Goal: Task Accomplishment & Management: Use online tool/utility

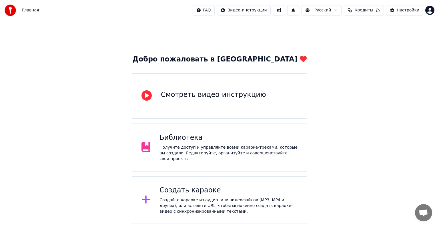
click at [240, 146] on div "Библиотека Получите доступ и управляйте всеми караоке-треками, которые вы созда…" at bounding box center [229, 147] width 138 height 29
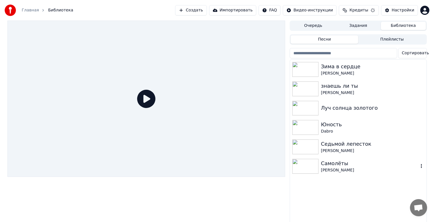
click at [382, 169] on div "[PERSON_NAME]" at bounding box center [370, 171] width 98 height 6
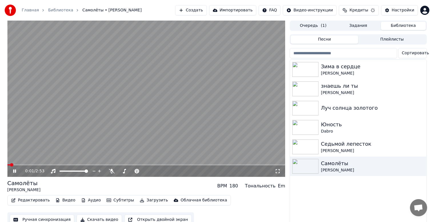
click at [15, 169] on icon at bounding box center [18, 171] width 13 height 5
click at [375, 10] on button "Кредиты" at bounding box center [359, 10] width 40 height 10
click at [378, 2] on div "Главная Библиотека Самолёты • [PERSON_NAME] Создать Импортировать FAQ Видео-инс…" at bounding box center [217, 10] width 434 height 21
click at [336, 146] on div "Седьмой лепесток" at bounding box center [370, 144] width 98 height 8
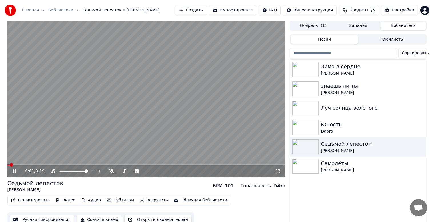
click at [16, 171] on icon at bounding box center [18, 171] width 13 height 5
click at [66, 199] on button "Видео" at bounding box center [65, 200] width 25 height 8
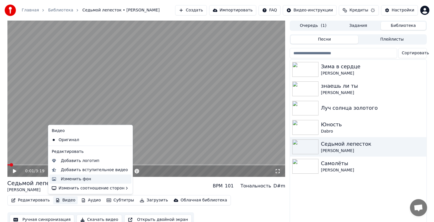
click at [86, 181] on div "Изменить фон" at bounding box center [76, 179] width 30 height 6
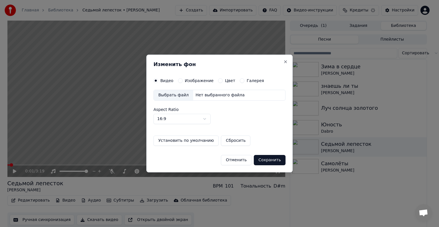
click at [171, 94] on div "Выбрать файл" at bounding box center [173, 95] width 39 height 10
click at [197, 79] on label "Изображение" at bounding box center [199, 81] width 29 height 4
click at [183, 79] on button "Изображение" at bounding box center [180, 80] width 5 height 5
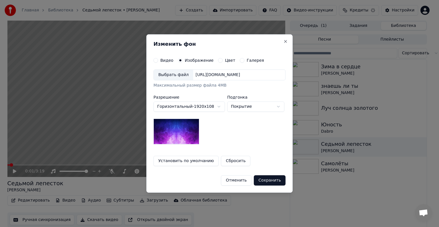
click at [175, 76] on div "Выбрать файл" at bounding box center [173, 75] width 39 height 10
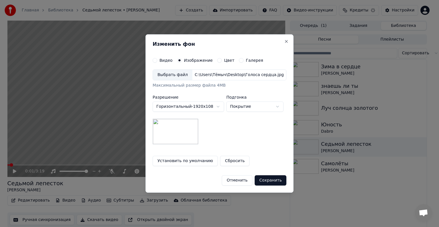
click at [267, 180] on button "Сохранить" at bounding box center [271, 180] width 32 height 10
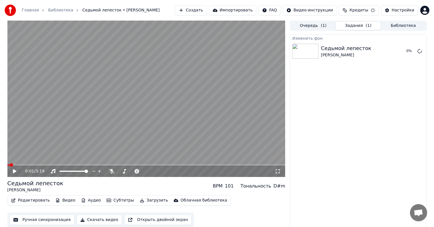
scroll to position [0, 0]
click at [13, 172] on icon at bounding box center [14, 171] width 3 height 4
click at [17, 170] on icon at bounding box center [18, 171] width 13 height 5
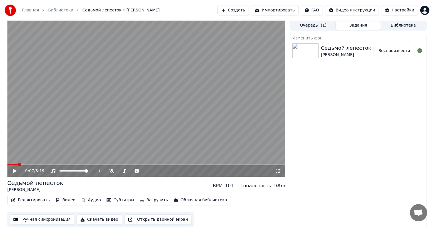
click at [402, 51] on button "Воспроизвести" at bounding box center [394, 51] width 41 height 10
click at [26, 164] on span at bounding box center [146, 164] width 278 height 1
click at [142, 198] on button "Загрузить" at bounding box center [154, 200] width 33 height 8
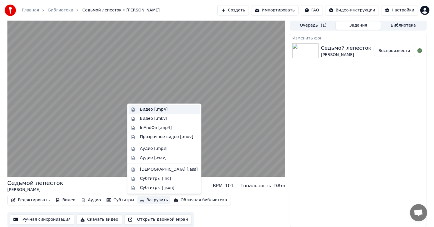
click at [157, 110] on div "Видео [.mp4]" at bounding box center [154, 110] width 28 height 6
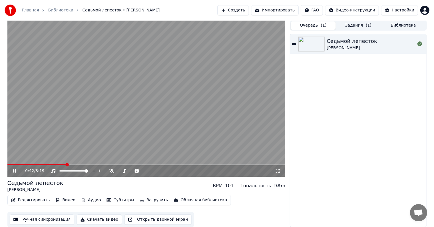
click at [316, 26] on button "Очередь ( 1 )" at bounding box center [313, 25] width 45 height 8
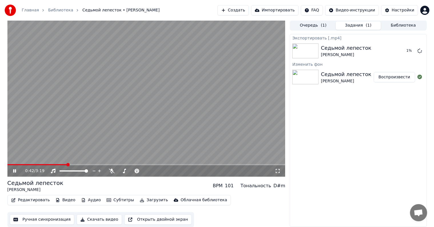
click at [348, 24] on button "Задания ( 1 )" at bounding box center [358, 25] width 45 height 8
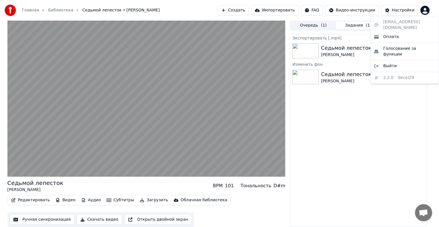
click at [426, 9] on html "Главная Библиотека Седьмой лепесток • [PERSON_NAME] Создать Импортировать FAQ В…" at bounding box center [219, 113] width 439 height 227
click at [392, 106] on html "Главная Библиотека Седьмой лепесток • [PERSON_NAME] Создать Импортировать FAQ В…" at bounding box center [219, 113] width 439 height 227
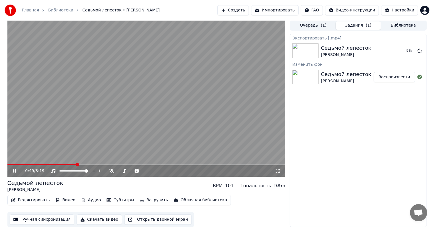
click at [59, 10] on link "Библиотека" at bounding box center [60, 10] width 25 height 6
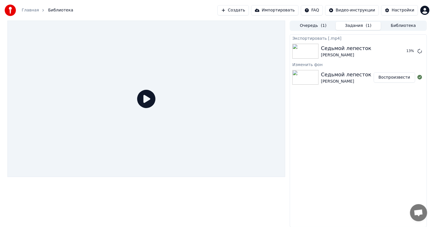
click at [32, 9] on link "Главная" at bounding box center [30, 10] width 17 height 6
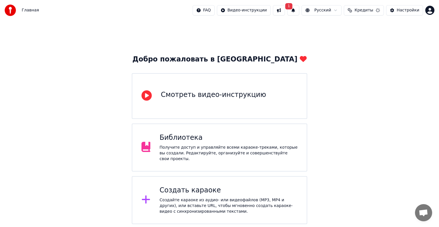
click at [212, 130] on div "Библиотека Получите доступ и управляйте всеми караоке-треками, которые вы созда…" at bounding box center [220, 148] width 176 height 48
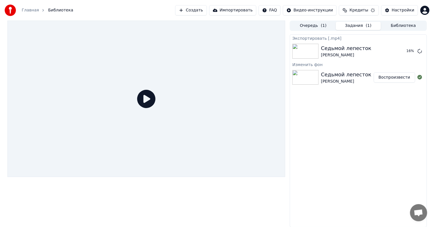
click at [395, 26] on button "Библиотека" at bounding box center [403, 26] width 45 height 8
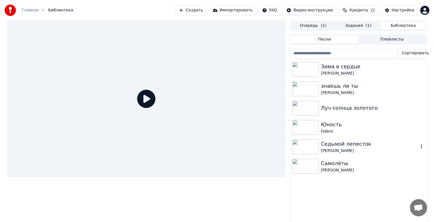
click at [352, 151] on div "[PERSON_NAME]" at bounding box center [370, 151] width 98 height 6
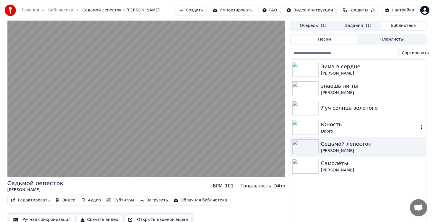
click at [336, 129] on div "Dabro" at bounding box center [370, 132] width 98 height 6
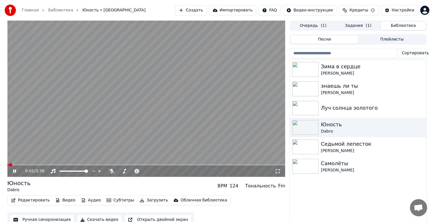
click at [16, 171] on icon at bounding box center [14, 171] width 3 height 3
click at [40, 200] on button "Редактировать" at bounding box center [30, 200] width 43 height 8
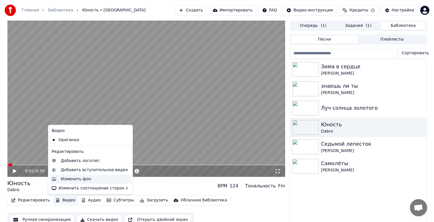
click at [84, 178] on div "Изменить фон" at bounding box center [76, 179] width 30 height 6
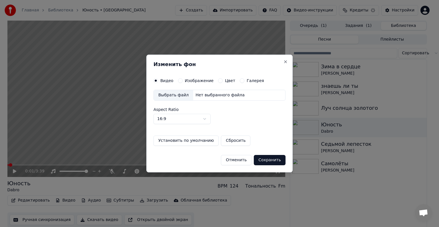
click at [187, 79] on label "Изображение" at bounding box center [199, 81] width 29 height 4
click at [183, 79] on button "Изображение" at bounding box center [180, 80] width 5 height 5
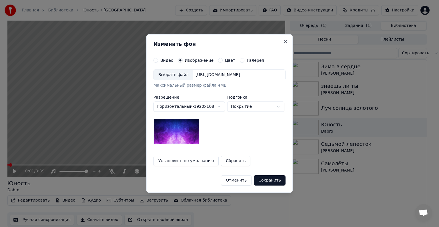
click at [180, 79] on div "Выбрать файл" at bounding box center [173, 75] width 39 height 10
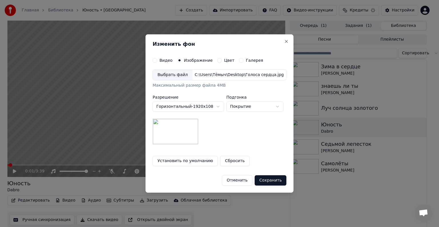
click at [267, 181] on button "Сохранить" at bounding box center [271, 180] width 32 height 10
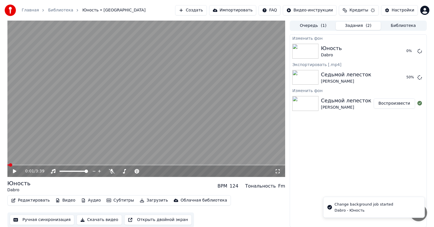
click at [402, 27] on button "Библиотека" at bounding box center [403, 26] width 45 height 8
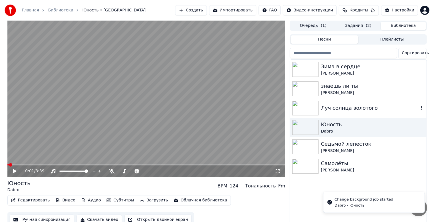
drag, startPoint x: 341, startPoint y: 102, endPoint x: 327, endPoint y: 105, distance: 15.0
click at [327, 106] on div "Луч солнца золотого" at bounding box center [358, 108] width 136 height 19
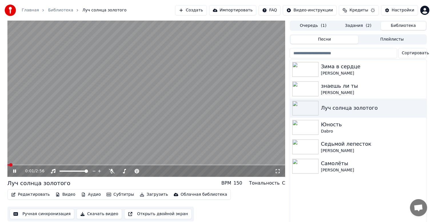
click at [29, 165] on span at bounding box center [146, 164] width 278 height 1
click at [46, 165] on span at bounding box center [146, 164] width 278 height 1
click at [16, 164] on span at bounding box center [146, 164] width 278 height 1
click at [17, 165] on span at bounding box center [18, 164] width 3 height 3
click at [12, 170] on icon at bounding box center [18, 171] width 13 height 5
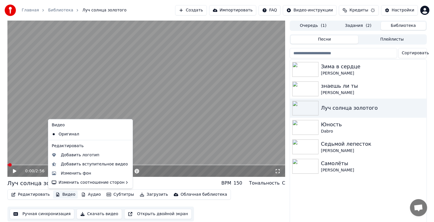
click at [63, 195] on button "Видео" at bounding box center [65, 195] width 25 height 8
click at [91, 174] on div "Изменить фон" at bounding box center [95, 174] width 68 height 6
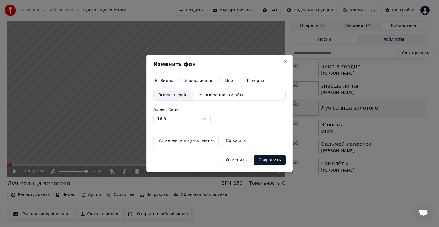
click at [199, 82] on label "Изображение" at bounding box center [199, 81] width 29 height 4
click at [183, 82] on button "Изображение" at bounding box center [180, 80] width 5 height 5
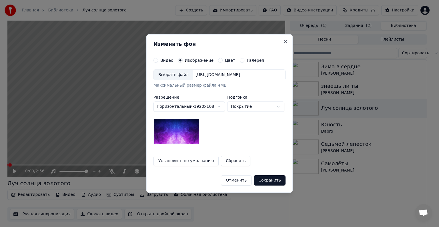
click at [236, 107] on body "Главная Библиотека Луч солнца золотого Создать Импортировать FAQ Видео-инструкц…" at bounding box center [217, 113] width 434 height 227
click at [173, 74] on div "Выбрать файл" at bounding box center [173, 75] width 39 height 10
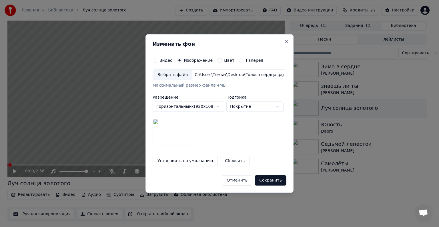
click at [274, 179] on button "Сохранить" at bounding box center [271, 180] width 32 height 10
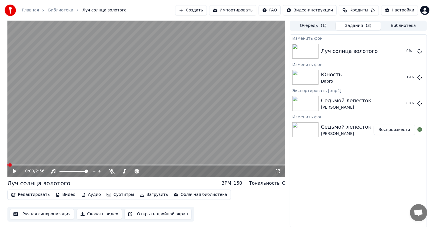
click at [393, 26] on button "Библиотека" at bounding box center [403, 26] width 45 height 8
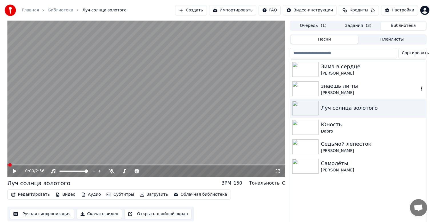
click at [410, 86] on div "знаешь ли ты" at bounding box center [370, 86] width 98 height 8
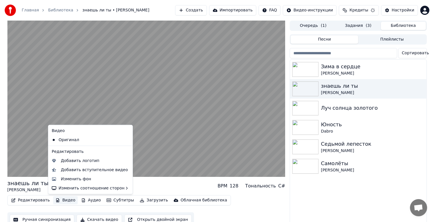
click at [61, 201] on button "Видео" at bounding box center [65, 200] width 25 height 8
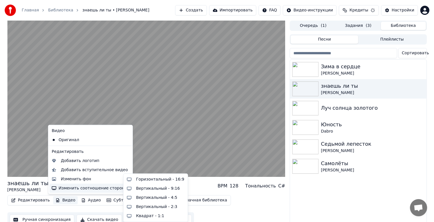
click at [199, 183] on div "знаешь ли ты [PERSON_NAME] BPM 128 Тональность C#" at bounding box center [146, 186] width 278 height 14
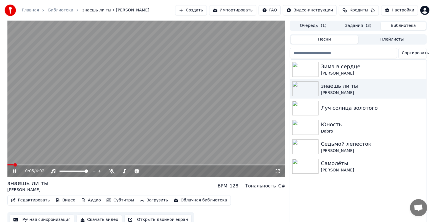
click at [14, 170] on icon at bounding box center [14, 171] width 3 height 3
click at [14, 165] on span at bounding box center [15, 164] width 3 height 3
click at [64, 200] on button "Видео" at bounding box center [65, 200] width 25 height 8
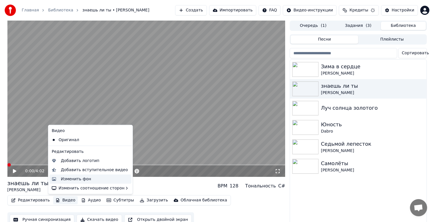
click at [85, 179] on div "Изменить фон" at bounding box center [76, 179] width 30 height 6
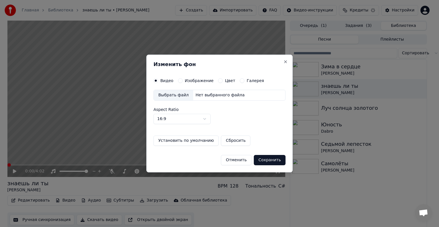
click at [199, 82] on label "Изображение" at bounding box center [199, 81] width 29 height 4
click at [183, 82] on button "Изображение" at bounding box center [180, 80] width 5 height 5
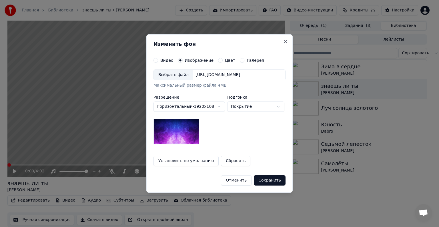
click at [180, 76] on div "Выбрать файл" at bounding box center [173, 75] width 39 height 10
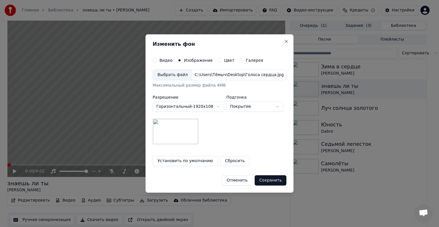
click at [267, 179] on button "Сохранить" at bounding box center [271, 180] width 32 height 10
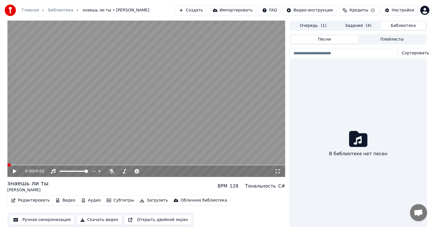
click at [402, 23] on button "Библиотека" at bounding box center [403, 26] width 45 height 8
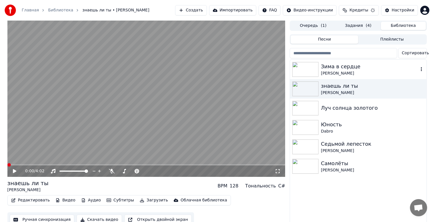
click at [367, 65] on div "Зима в сердце" at bounding box center [370, 67] width 98 height 8
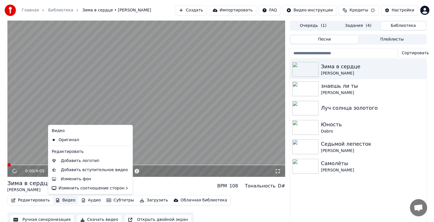
click at [62, 202] on button "Видео" at bounding box center [65, 200] width 25 height 8
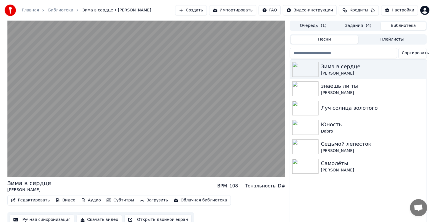
click at [188, 186] on div "Зима в сердце [PERSON_NAME] BPM 108 Тональность D#" at bounding box center [146, 186] width 278 height 14
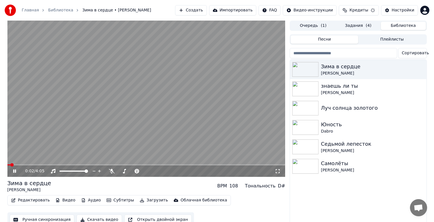
click at [14, 170] on icon at bounding box center [14, 171] width 3 height 3
click at [59, 200] on button "Видео" at bounding box center [65, 200] width 25 height 8
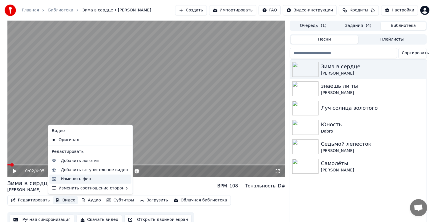
click at [92, 182] on div "Изменить фон" at bounding box center [95, 179] width 68 height 6
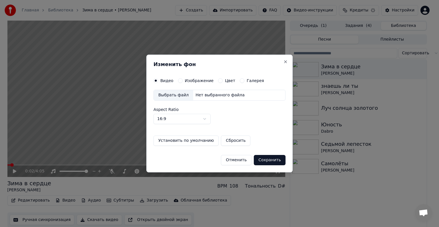
click at [191, 79] on label "Изображение" at bounding box center [199, 81] width 29 height 4
click at [183, 79] on button "Изображение" at bounding box center [180, 80] width 5 height 5
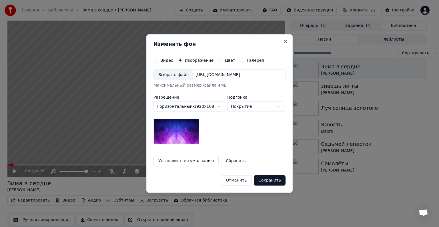
click at [193, 76] on div "[URL][DOMAIN_NAME]" at bounding box center [217, 75] width 49 height 6
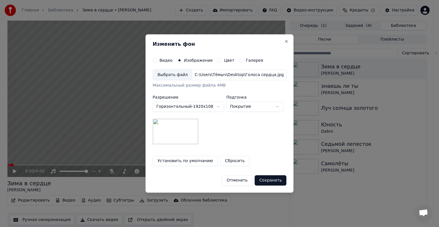
click at [271, 178] on button "Сохранить" at bounding box center [271, 180] width 32 height 10
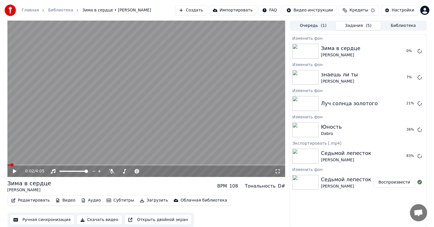
click at [394, 23] on button "Библиотека" at bounding box center [403, 26] width 45 height 8
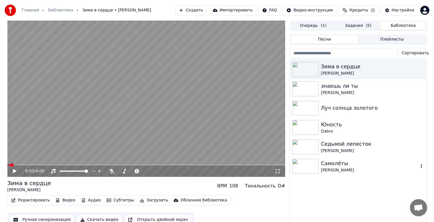
click at [414, 162] on div "Самолёты" at bounding box center [370, 164] width 98 height 8
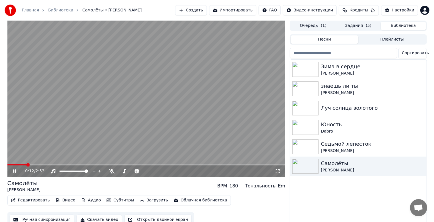
click at [26, 165] on span at bounding box center [146, 164] width 278 height 1
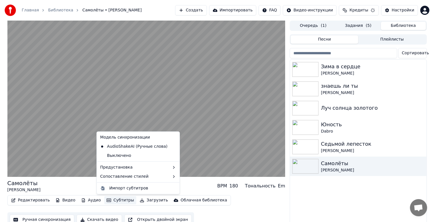
click at [107, 200] on button "Субтитры" at bounding box center [120, 200] width 32 height 8
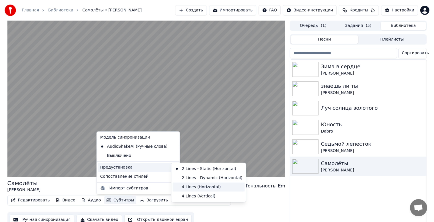
click at [201, 184] on div "4 Lines (Horizontal)" at bounding box center [209, 187] width 72 height 9
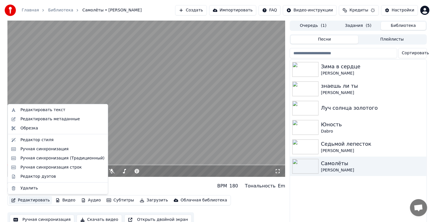
click at [32, 198] on button "Редактировать" at bounding box center [30, 200] width 43 height 8
click at [43, 152] on div "Ручная синхронизация" at bounding box center [44, 149] width 48 height 6
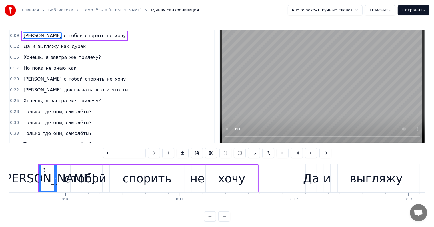
scroll to position [9, 0]
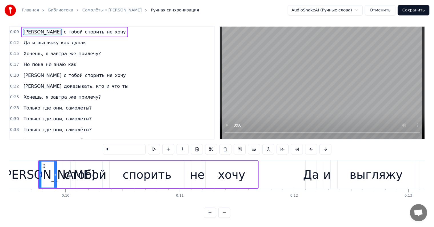
click at [84, 72] on span "спорить" at bounding box center [94, 75] width 21 height 7
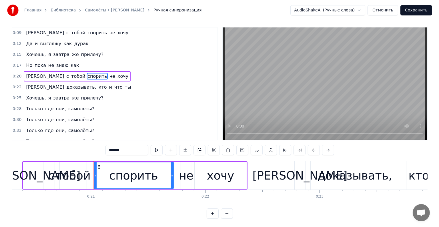
scroll to position [0, 2376]
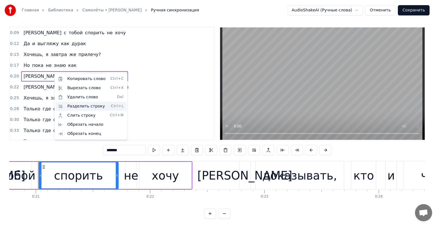
click at [87, 106] on div "Разделить строку Ctrl+L" at bounding box center [91, 106] width 70 height 9
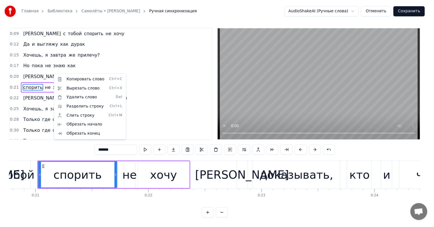
scroll to position [0, 0]
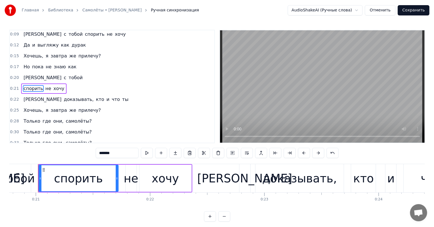
click at [27, 68] on span "Но" at bounding box center [26, 66] width 7 height 7
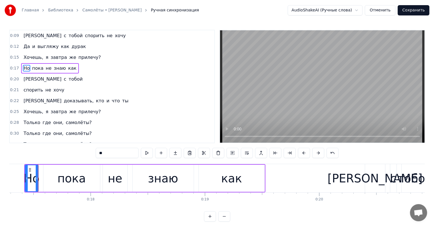
click at [56, 57] on span "завтра" at bounding box center [58, 57] width 17 height 7
type input "******"
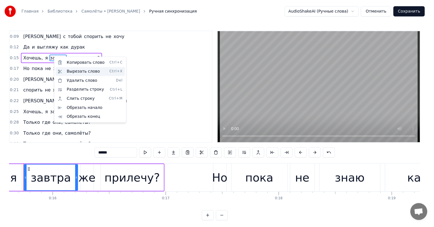
scroll to position [0, 1772]
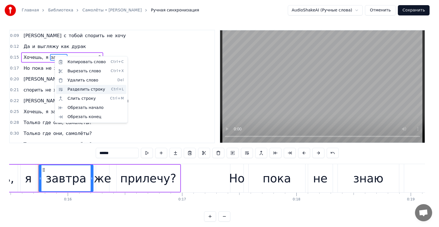
click at [84, 91] on div "Разделить строку Ctrl+L" at bounding box center [91, 89] width 70 height 9
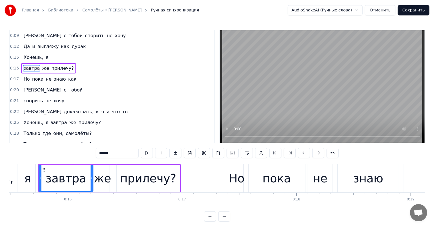
click at [102, 48] on div "0:12 Да и выгляжу как дурак" at bounding box center [112, 46] width 205 height 11
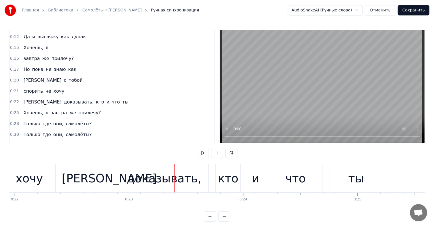
scroll to position [29, 0]
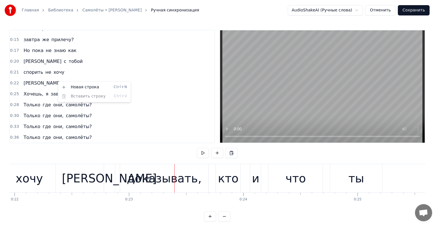
click at [57, 80] on html "Главная Библиотека Самолёты • [PERSON_NAME] Ручная синхронизация AudioShakeAI (…" at bounding box center [219, 115] width 439 height 231
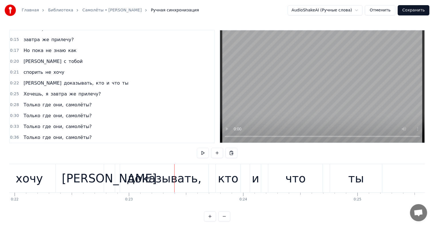
click at [96, 81] on span "кто" at bounding box center [100, 83] width 9 height 7
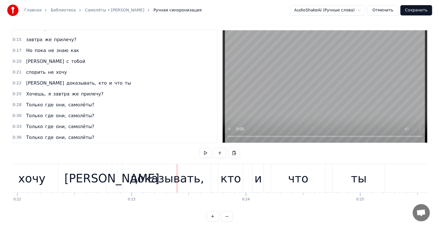
scroll to position [23, 0]
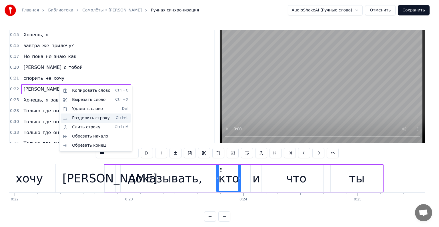
drag, startPoint x: 82, startPoint y: 118, endPoint x: 59, endPoint y: 102, distance: 27.7
click at [82, 118] on div "Разделить строку Ctrl+L" at bounding box center [96, 118] width 70 height 9
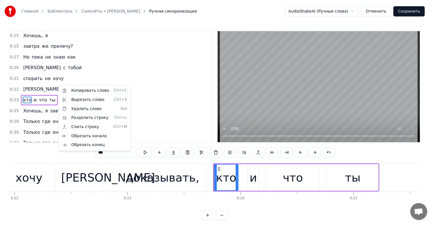
scroll to position [33, 0]
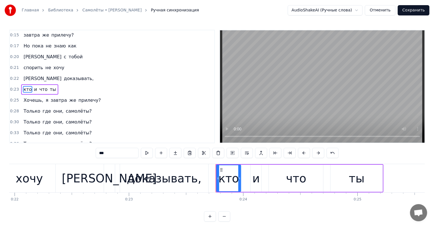
click at [55, 98] on span "завтра" at bounding box center [58, 100] width 17 height 7
type input "******"
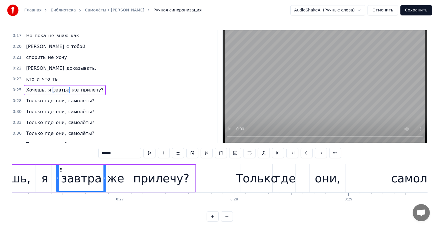
scroll to position [0, 2996]
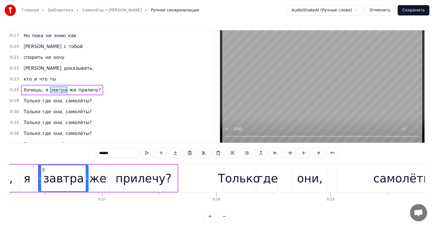
click at [55, 87] on span "завтра" at bounding box center [58, 90] width 17 height 7
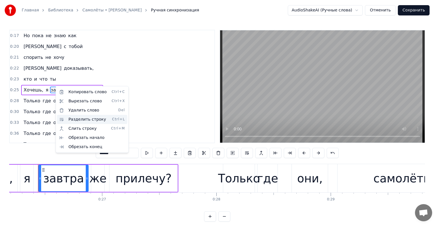
click at [87, 118] on div "Разделить строку Ctrl+L" at bounding box center [92, 119] width 70 height 9
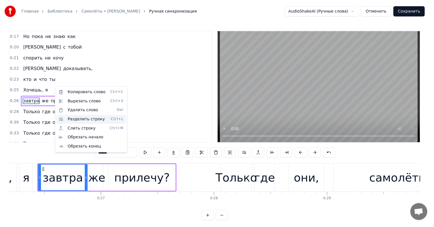
scroll to position [54, 0]
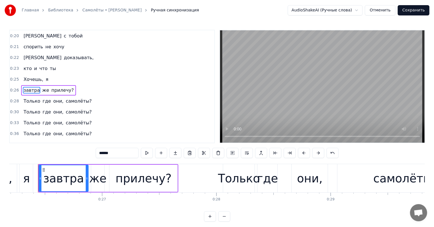
click at [35, 162] on div "0:09 Я с тобой спорить не хочу 0:12 Да и выгляжу как дурак 0:15 Хочешь, я 0:15 …" at bounding box center [217, 126] width 416 height 192
click at [38, 165] on div at bounding box center [38, 178] width 0 height 28
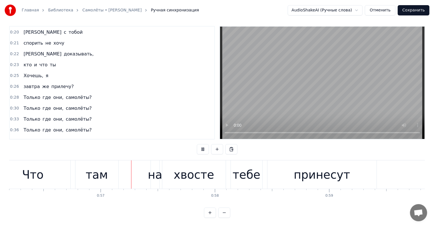
scroll to position [0, 6436]
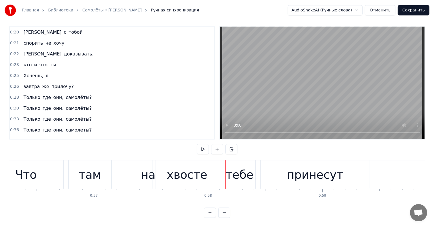
click at [151, 166] on div "на" at bounding box center [148, 174] width 15 height 17
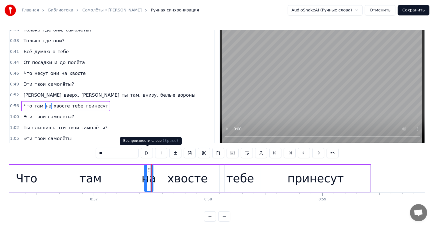
scroll to position [170, 0]
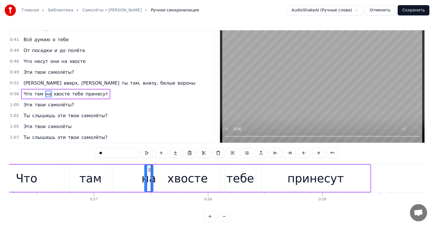
click at [142, 80] on span "внизу," at bounding box center [150, 83] width 16 height 7
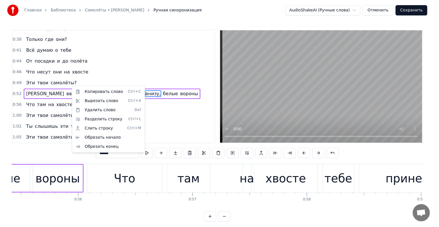
scroll to position [0, 6082]
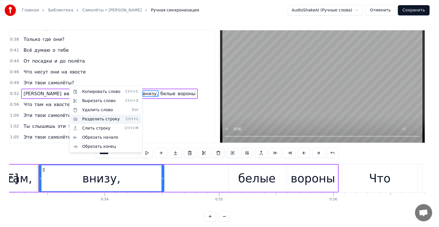
click at [97, 118] on div "Разделить строку Ctrl+L" at bounding box center [106, 119] width 70 height 9
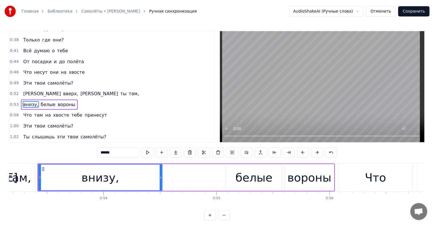
scroll to position [170, 0]
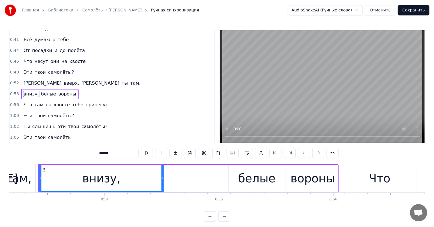
click at [72, 102] on span "тебе" at bounding box center [78, 105] width 12 height 7
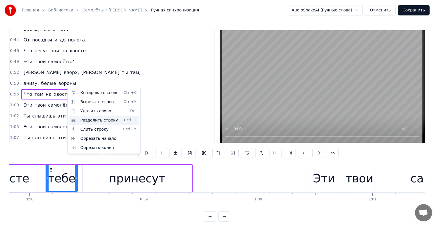
scroll to position [0, 6622]
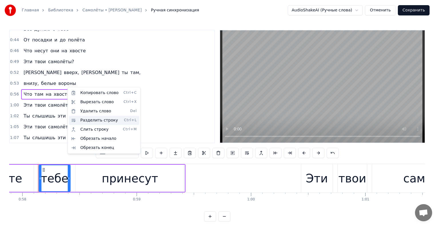
click at [101, 119] on div "Разделить строку Ctrl+L" at bounding box center [104, 120] width 70 height 9
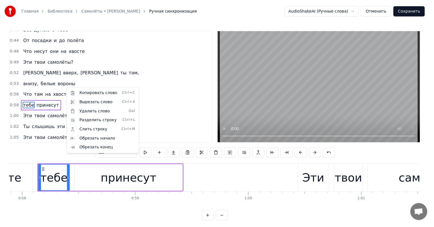
scroll to position [191, 0]
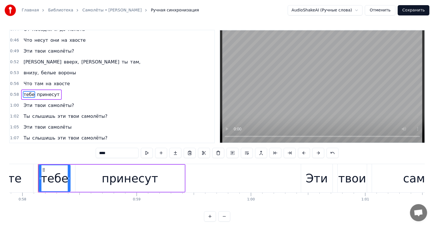
click at [24, 59] on span "[PERSON_NAME]" at bounding box center [42, 62] width 39 height 7
type input "*"
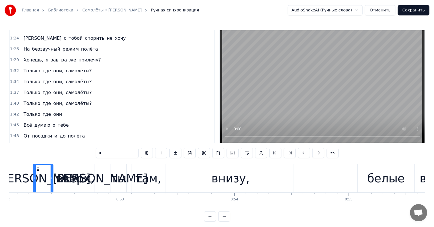
scroll to position [0, 5947]
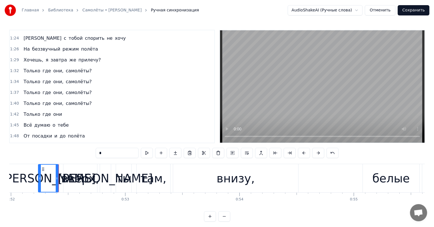
click at [60, 174] on div "Я вверх, а ты там," at bounding box center [105, 178] width 134 height 28
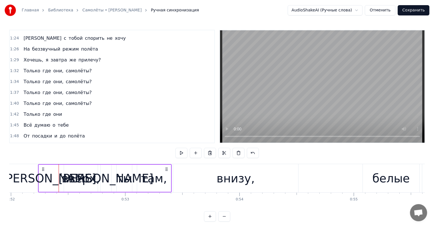
click at [60, 174] on div "Я вверх, а ты там," at bounding box center [105, 178] width 134 height 28
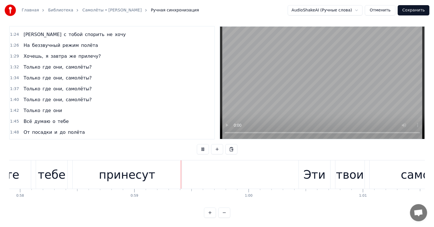
scroll to position [0, 6705]
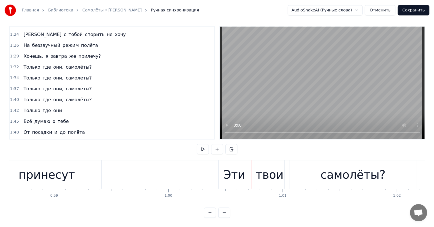
click at [230, 170] on div "Эти" at bounding box center [234, 174] width 22 height 17
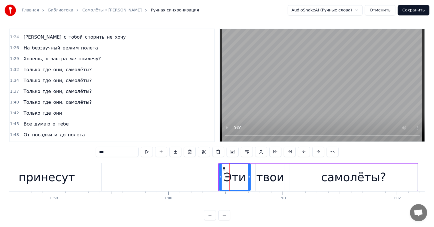
scroll to position [0, 0]
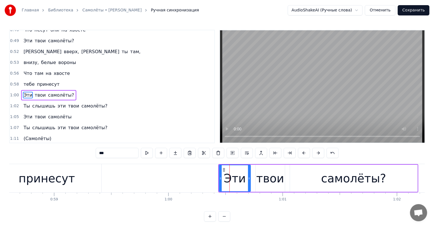
click at [76, 176] on div "принесут" at bounding box center [46, 178] width 109 height 28
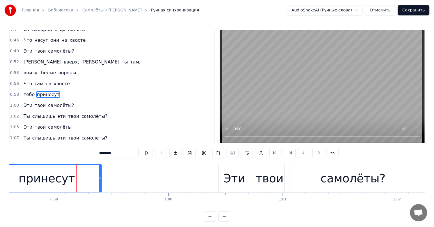
click at [57, 113] on span "эти" at bounding box center [61, 116] width 9 height 7
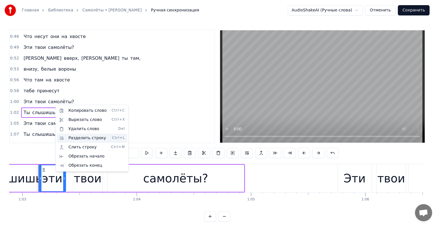
click at [89, 140] on div "Разделить строку Ctrl+L" at bounding box center [92, 138] width 70 height 9
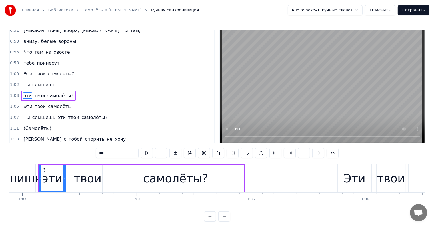
click at [26, 49] on span "Что" at bounding box center [28, 52] width 10 height 7
type input "***"
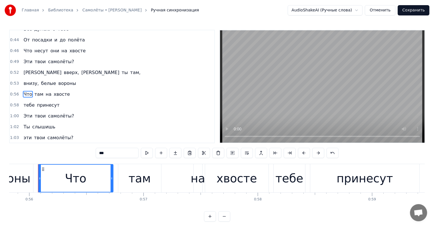
click at [113, 174] on div "Что там на хвосте" at bounding box center [154, 178] width 232 height 28
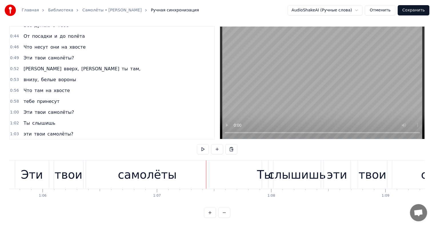
click at [268, 166] on div "Ты" at bounding box center [265, 174] width 16 height 17
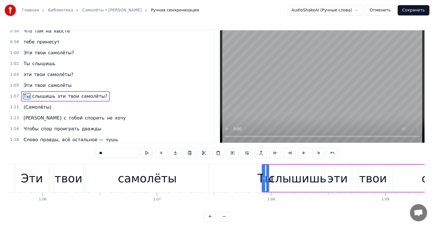
click at [57, 93] on span "эти" at bounding box center [61, 96] width 9 height 7
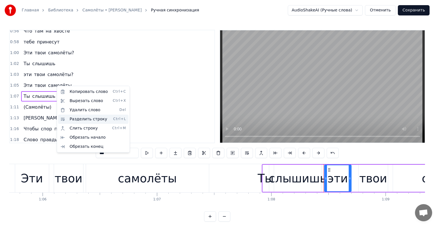
click at [84, 119] on div "Разделить строку Ctrl+L" at bounding box center [93, 119] width 70 height 9
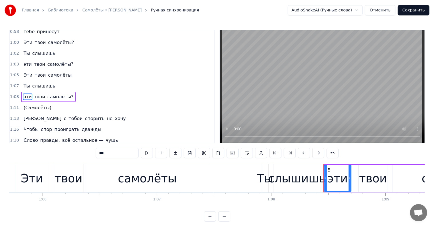
click at [189, 162] on div "0:09 Я с тобой спорить не хочу 0:12 Да и выгляжу как дурак 0:15 Хочешь, я 0:15 …" at bounding box center [217, 126] width 416 height 192
click at [208, 167] on div "самолёты" at bounding box center [147, 178] width 123 height 28
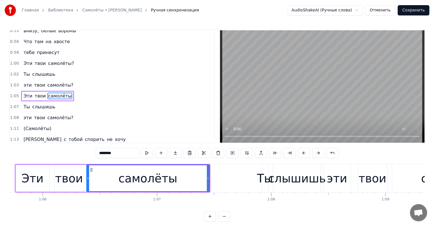
click at [209, 170] on div "самолёты" at bounding box center [148, 178] width 124 height 27
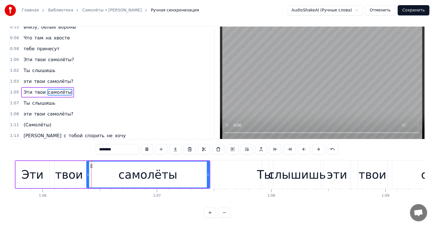
click at [57, 150] on div "0:09 Я с тобой спорить не хочу 0:12 Да и выгляжу как дурак 0:15 Хочешь, я 0:15 …" at bounding box center [217, 122] width 416 height 192
click at [39, 161] on div "Эти" at bounding box center [33, 174] width 34 height 27
type input "***"
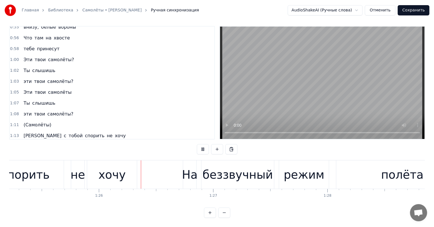
scroll to position [0, 9770]
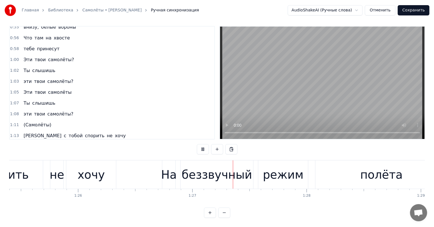
click at [228, 166] on div "беззвучный" at bounding box center [217, 174] width 70 height 17
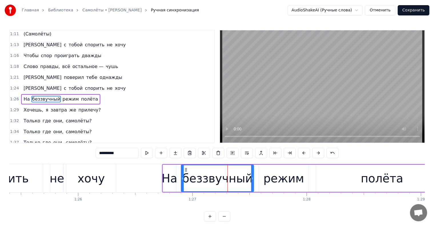
scroll to position [9, 0]
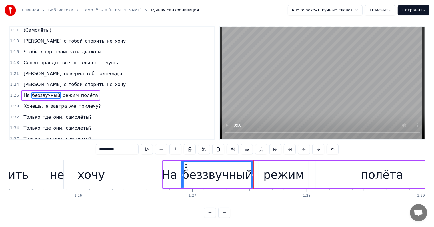
click at [19, 101] on div "1:29 Хочешь, я [DATE] же прилечу?" at bounding box center [112, 106] width 205 height 11
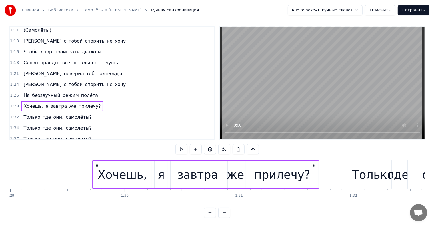
scroll to position [0, 10235]
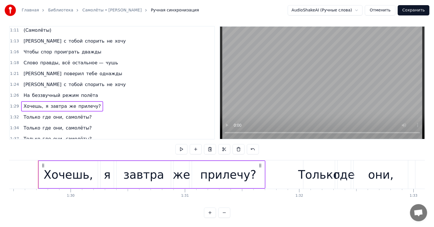
click at [54, 103] on span "завтра" at bounding box center [58, 106] width 17 height 7
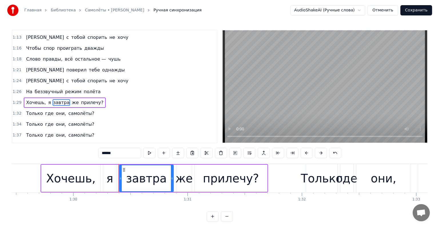
scroll to position [338, 0]
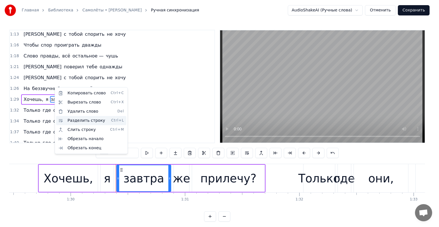
click at [80, 118] on div "Разделить строку Ctrl+L" at bounding box center [91, 120] width 70 height 9
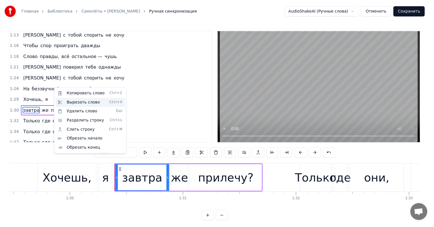
scroll to position [349, 0]
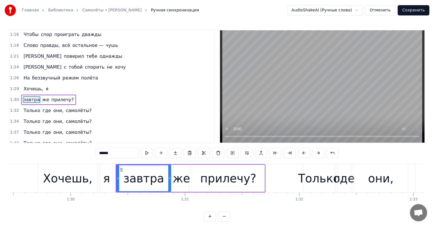
click at [62, 75] on span "режим" at bounding box center [70, 78] width 17 height 7
type input "*****"
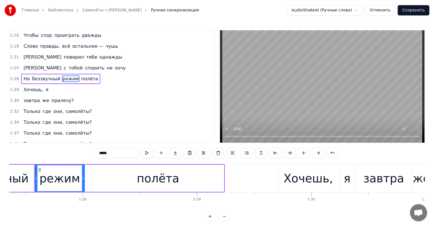
scroll to position [0, 9990]
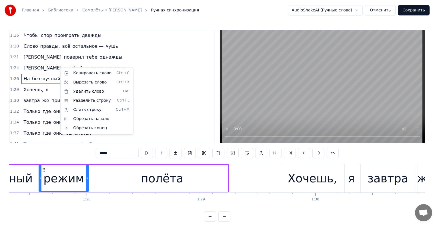
click at [172, 160] on html "Главная Библиотека Самолёты • [PERSON_NAME] Ручная синхронизация AudioShakeAI (…" at bounding box center [219, 115] width 439 height 231
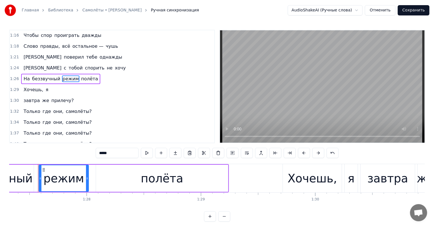
click at [30, 161] on div "0:09 Я с тобой спорить не хочу 0:12 Да и выгляжу как дурак 0:15 Хочешь, я 0:15 …" at bounding box center [217, 126] width 416 height 192
click at [39, 168] on div "режим" at bounding box center [64, 178] width 50 height 27
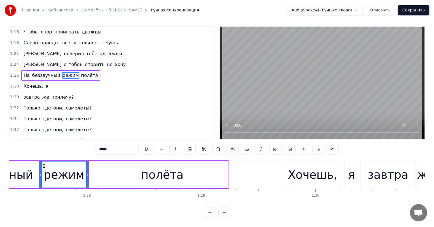
click at [89, 173] on div "На беззвучный режим полёта" at bounding box center [85, 174] width 287 height 28
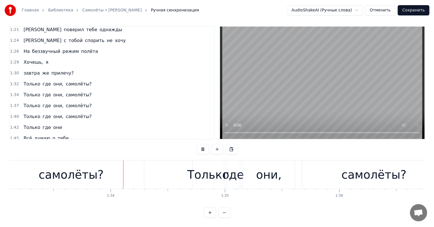
scroll to position [376, 0]
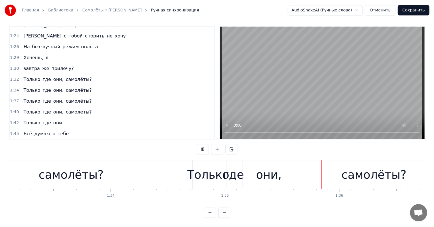
click at [29, 120] on span "Только" at bounding box center [32, 123] width 18 height 7
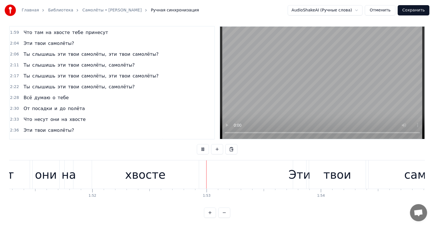
scroll to position [538, 0]
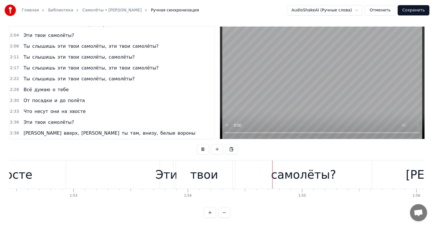
click at [43, 97] on span "посадки" at bounding box center [41, 100] width 21 height 7
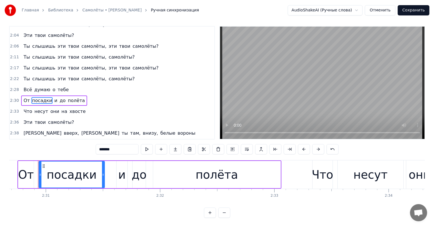
click at [50, 108] on span "они" at bounding box center [55, 111] width 10 height 7
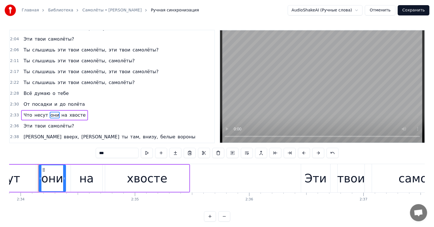
click at [47, 123] on span "самолёты?" at bounding box center [60, 126] width 27 height 7
type input "*********"
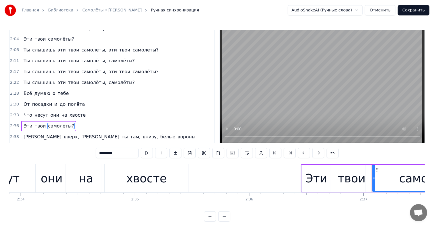
click at [130, 134] on span "там," at bounding box center [135, 137] width 11 height 7
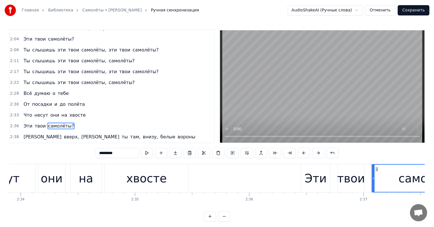
click at [65, 132] on div "Я вверх, а ты там, внизу, белые вороны" at bounding box center [109, 137] width 177 height 10
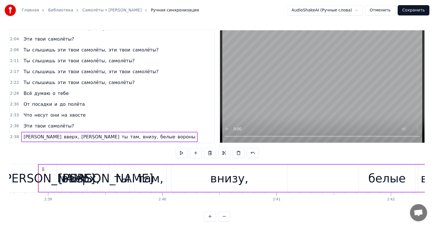
click at [72, 144] on span "тебе" at bounding box center [78, 147] width 12 height 7
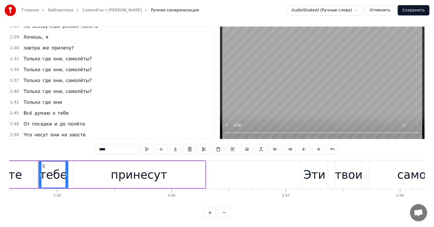
click at [405, 11] on button "Сохранить" at bounding box center [414, 10] width 32 height 10
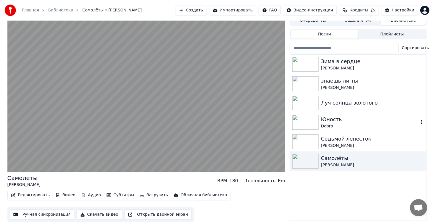
click at [369, 124] on div "Dabro" at bounding box center [370, 127] width 98 height 6
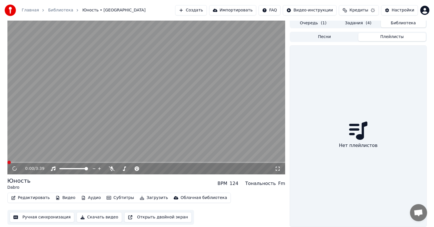
click at [374, 33] on button "Плейлисты" at bounding box center [393, 37] width 68 height 8
click at [357, 35] on button "Песни" at bounding box center [325, 37] width 68 height 8
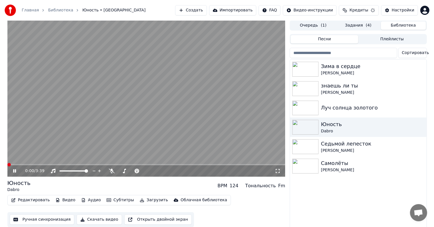
click at [367, 23] on span "( 4 )" at bounding box center [369, 26] width 6 height 6
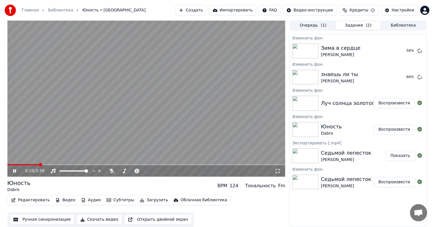
click at [188, 100] on video at bounding box center [146, 98] width 278 height 156
click at [318, 28] on button "Очередь ( 1 )" at bounding box center [313, 25] width 45 height 8
click at [351, 24] on button "Задания ( 2 )" at bounding box center [358, 25] width 45 height 8
click at [384, 24] on button "Библиотека" at bounding box center [403, 25] width 45 height 8
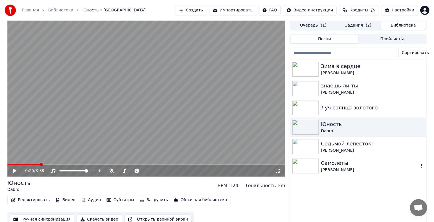
click at [382, 164] on div "Самолёты" at bounding box center [370, 163] width 98 height 8
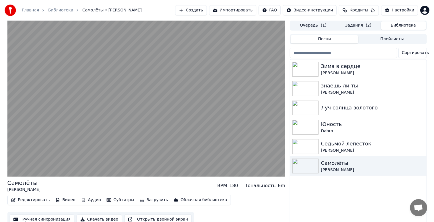
click at [145, 200] on button "Загрузить" at bounding box center [154, 200] width 33 height 8
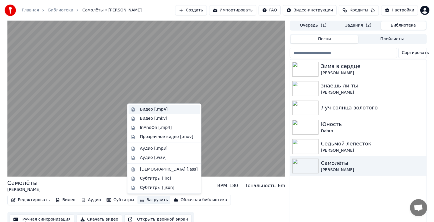
click at [172, 111] on div "Видео [.mp4]" at bounding box center [169, 110] width 58 height 6
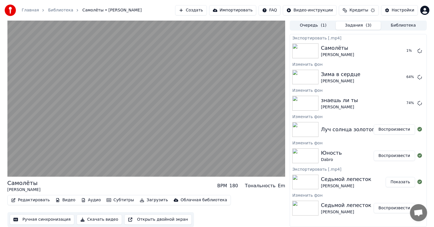
click at [329, 148] on div "Юность Dabro Воспроизвести" at bounding box center [358, 155] width 136 height 19
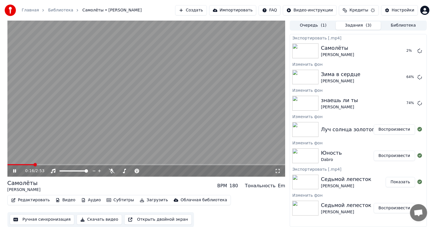
click at [386, 155] on button "Воспроизвести" at bounding box center [394, 156] width 41 height 10
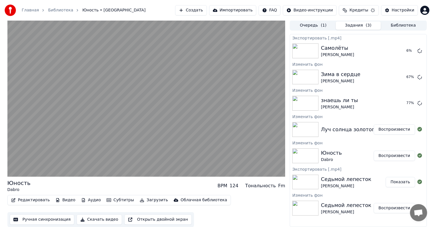
click at [140, 199] on button "Загрузить" at bounding box center [154, 200] width 33 height 8
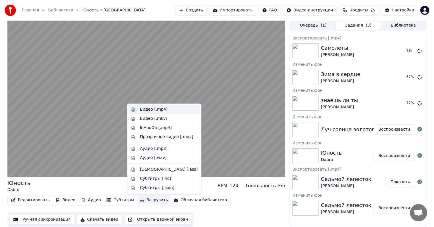
click at [158, 111] on div "Видео [.mp4]" at bounding box center [154, 110] width 28 height 6
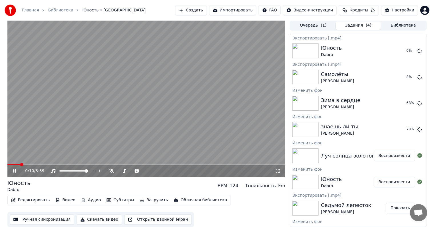
click at [364, 148] on div "Луч солнца золотого Воспроизвести" at bounding box center [358, 155] width 136 height 19
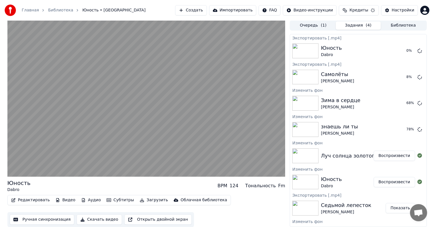
click at [380, 154] on button "Воспроизвести" at bounding box center [394, 156] width 41 height 10
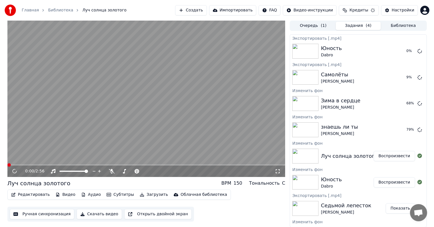
click at [138, 195] on button "Загрузить" at bounding box center [154, 195] width 33 height 8
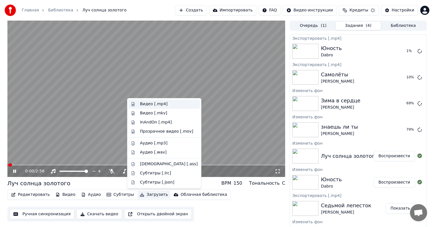
click at [156, 107] on div "Видео [.mp4]" at bounding box center [165, 104] width 72 height 9
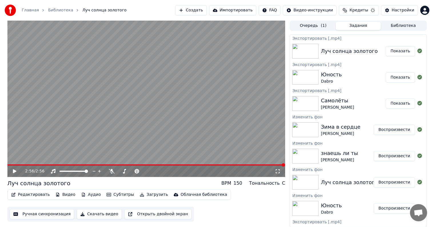
click at [382, 153] on button "Воспроизвести" at bounding box center [394, 156] width 41 height 10
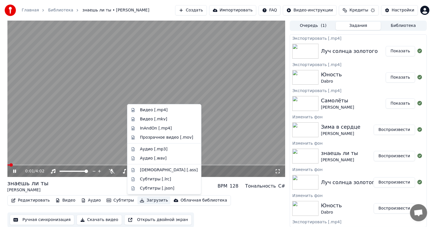
click at [141, 200] on button "Загрузить" at bounding box center [154, 200] width 33 height 8
click at [157, 109] on div "Видео [.mp4]" at bounding box center [154, 110] width 28 height 6
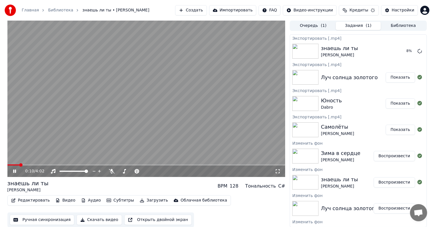
click at [16, 172] on icon at bounding box center [18, 171] width 13 height 5
click at [389, 154] on button "Воспроизвести" at bounding box center [394, 156] width 41 height 10
click at [144, 200] on button "Загрузить" at bounding box center [154, 200] width 33 height 8
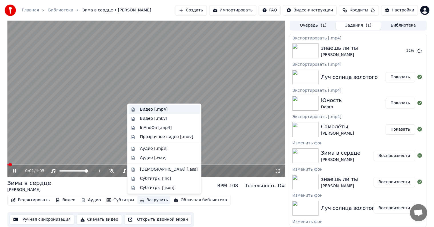
click at [165, 110] on div "Видео [.mp4]" at bounding box center [169, 110] width 58 height 6
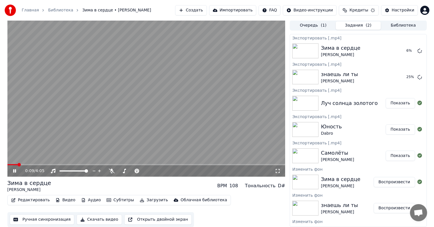
click at [16, 170] on icon at bounding box center [18, 171] width 13 height 5
click at [21, 166] on span at bounding box center [22, 164] width 3 height 3
click at [401, 51] on button "Показать" at bounding box center [400, 51] width 29 height 10
